Goal: Book appointment/travel/reservation

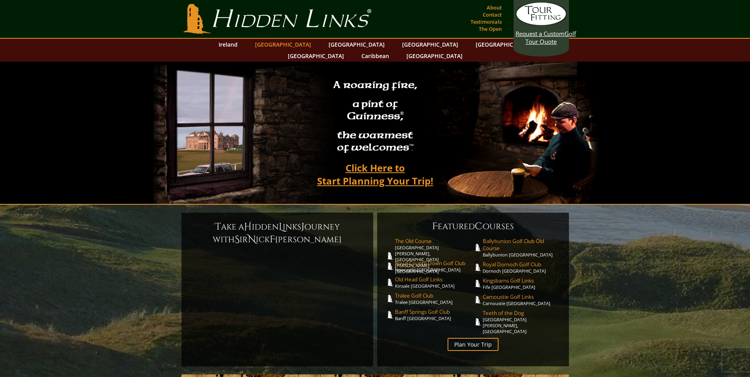
click at [291, 43] on link "[GEOGRAPHIC_DATA]" at bounding box center [283, 44] width 64 height 11
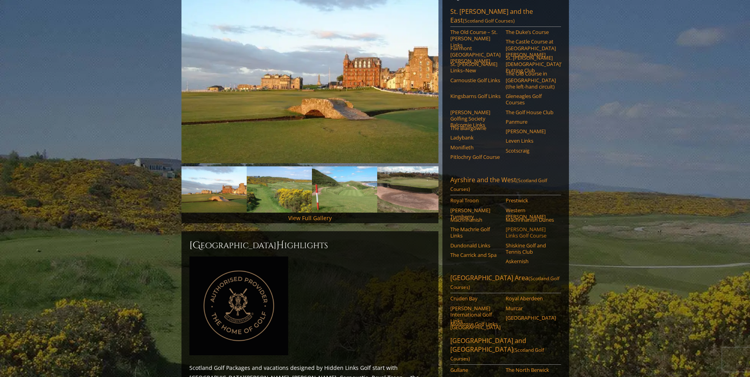
scroll to position [158, 0]
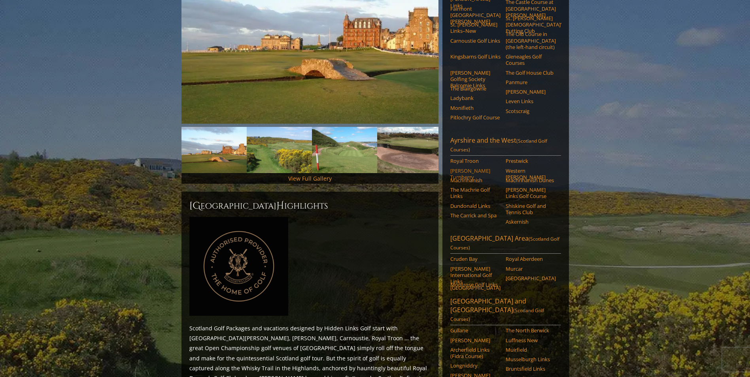
click at [467, 168] on link "[PERSON_NAME] Turnberry" at bounding box center [475, 174] width 50 height 13
